Goal: Task Accomplishment & Management: Use online tool/utility

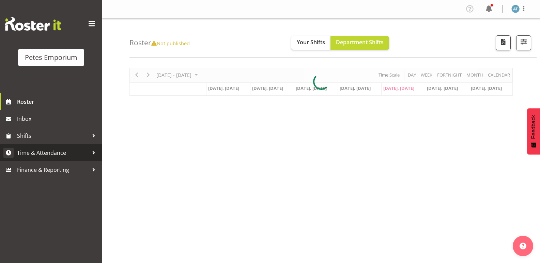
click at [77, 151] on span "Time & Attendance" at bounding box center [53, 153] width 72 height 10
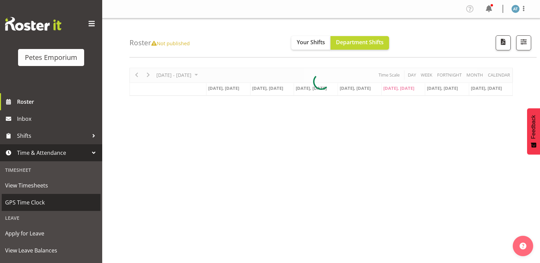
click at [77, 198] on span "GPS Time Clock" at bounding box center [51, 203] width 92 height 10
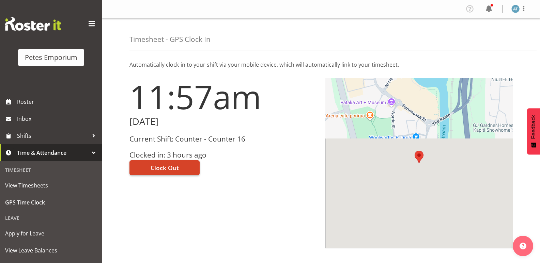
click at [162, 164] on span "Clock Out" at bounding box center [165, 167] width 28 height 9
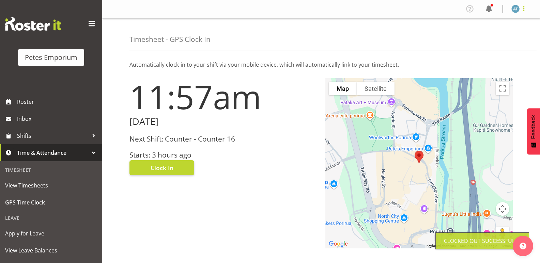
click at [524, 11] on span at bounding box center [523, 8] width 8 height 8
click at [499, 38] on link "Log Out" at bounding box center [494, 36] width 65 height 12
